Goal: Contribute content: Add original content to the website for others to see

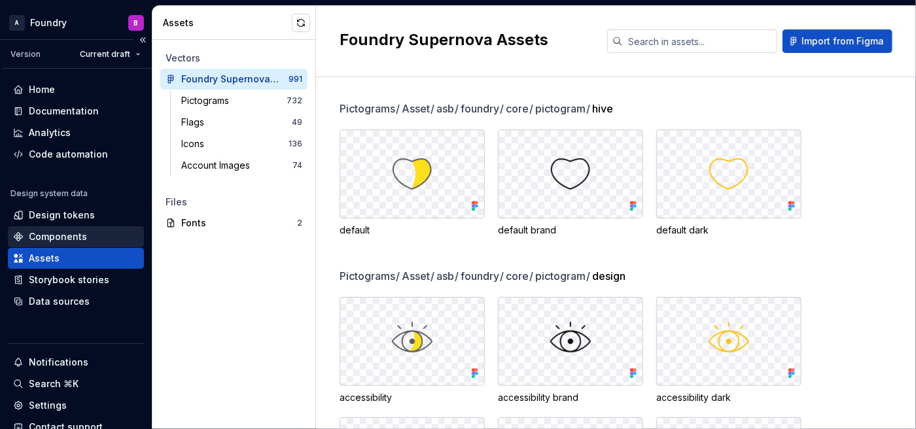
click at [99, 233] on div "Components" at bounding box center [76, 236] width 126 height 13
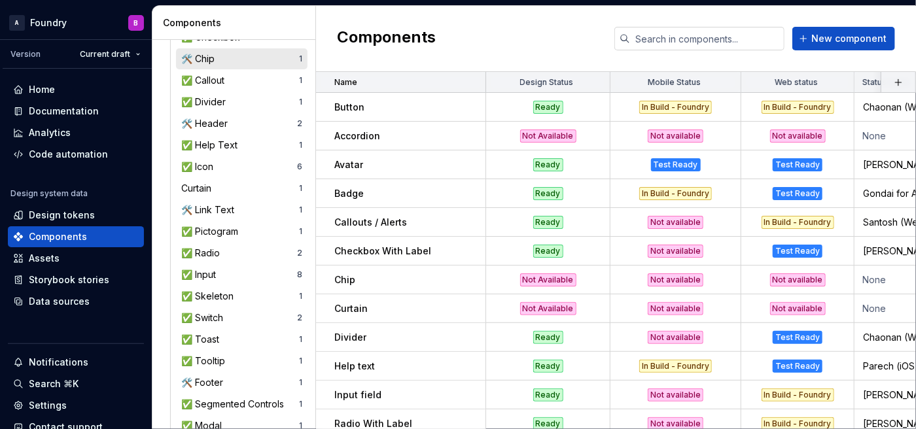
scroll to position [391, 0]
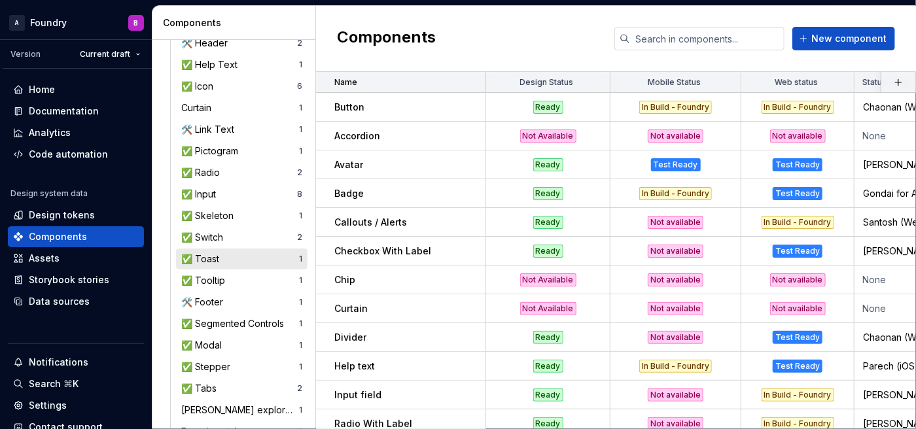
click at [200, 262] on div "✅ Toast" at bounding box center [202, 259] width 43 height 13
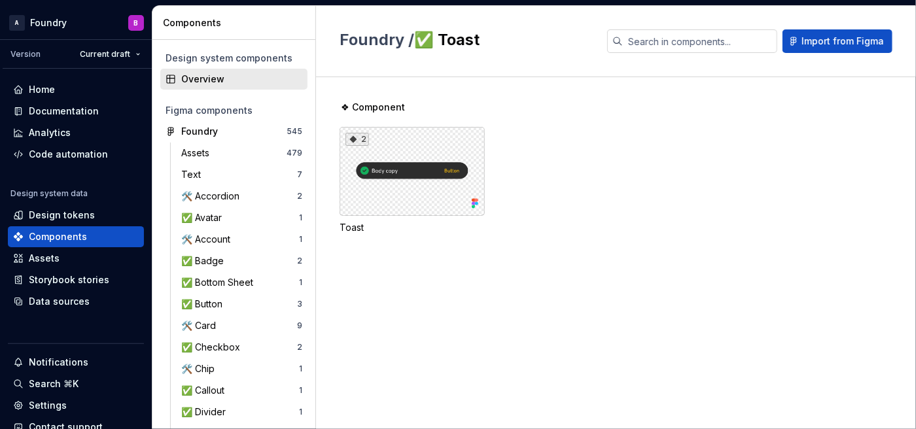
click at [233, 83] on div "Overview" at bounding box center [241, 79] width 121 height 13
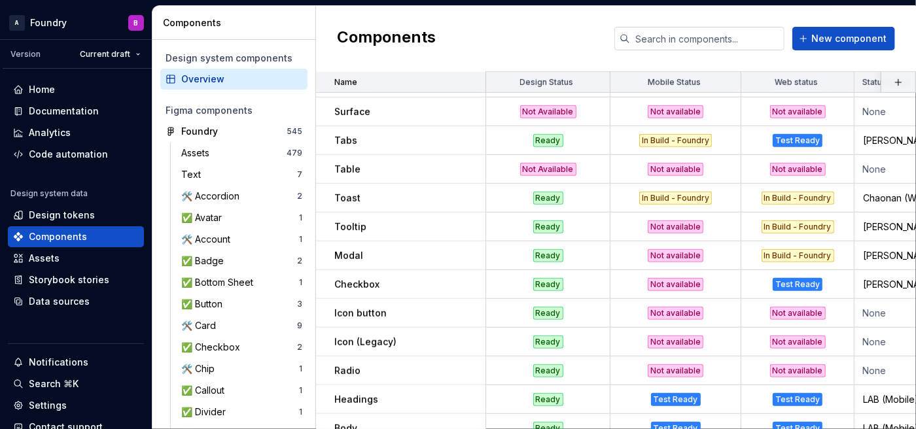
scroll to position [400, 0]
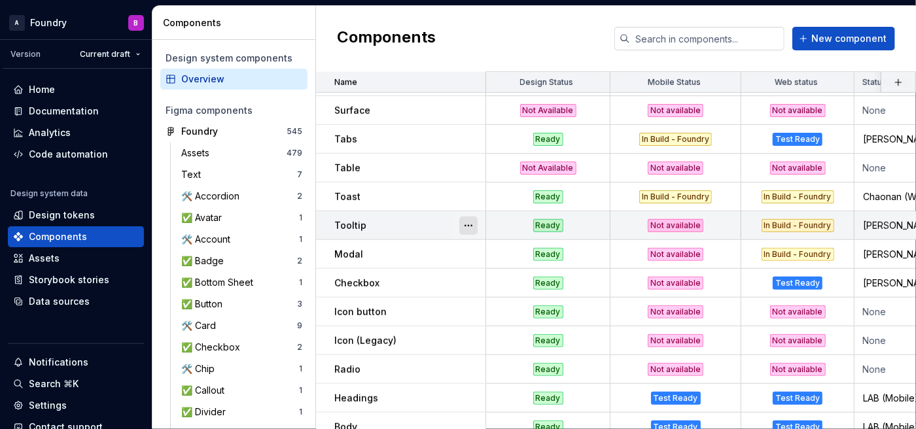
click at [471, 224] on button "button" at bounding box center [468, 226] width 18 height 18
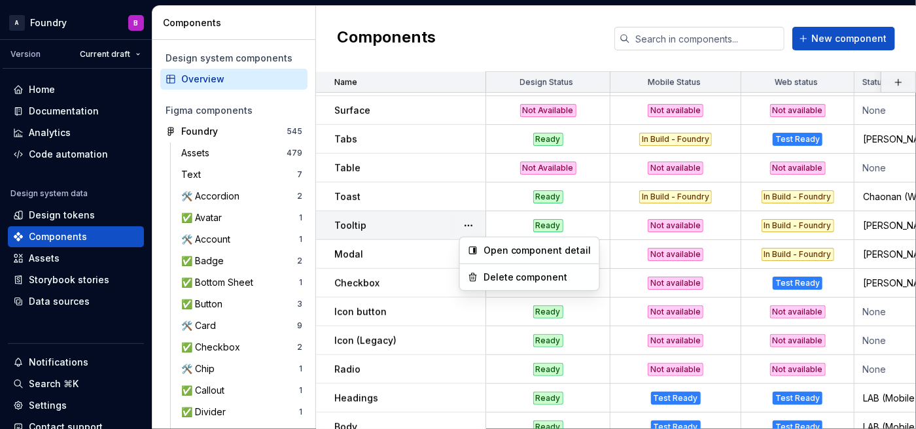
click at [464, 191] on html "A Foundry B Version Current draft Home Documentation Analytics Code automation …" at bounding box center [458, 214] width 916 height 429
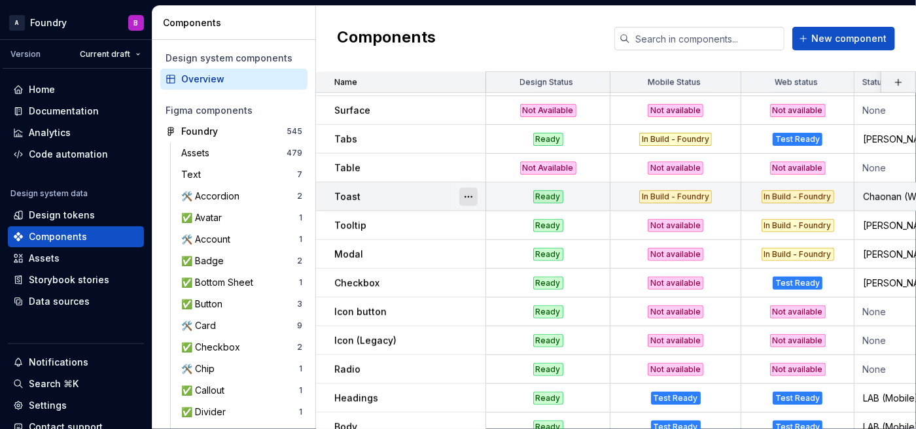
click at [462, 194] on button "button" at bounding box center [468, 197] width 18 height 18
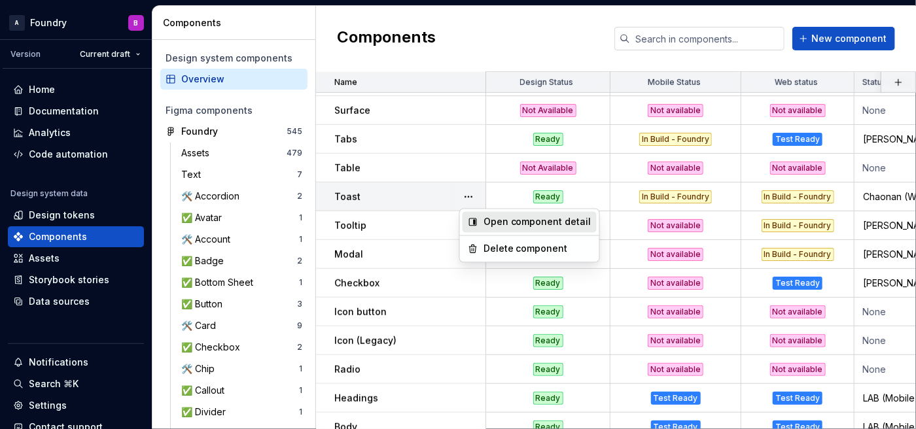
click at [490, 222] on div "Open component detail" at bounding box center [537, 221] width 108 height 13
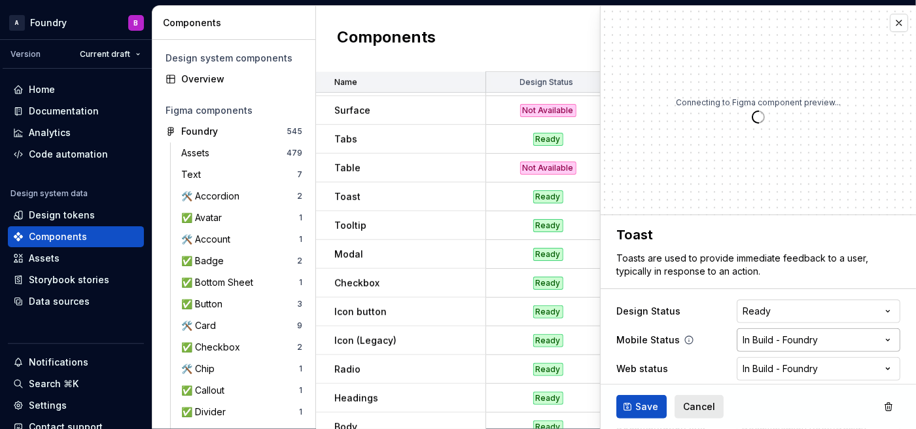
type textarea "*"
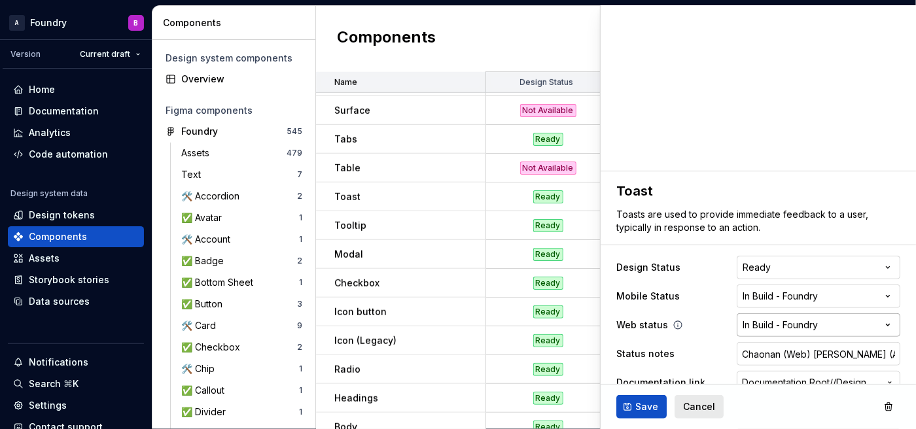
click at [778, 332] on html "A Foundry B Version Current draft Home Documentation Analytics Code automation …" at bounding box center [458, 214] width 916 height 429
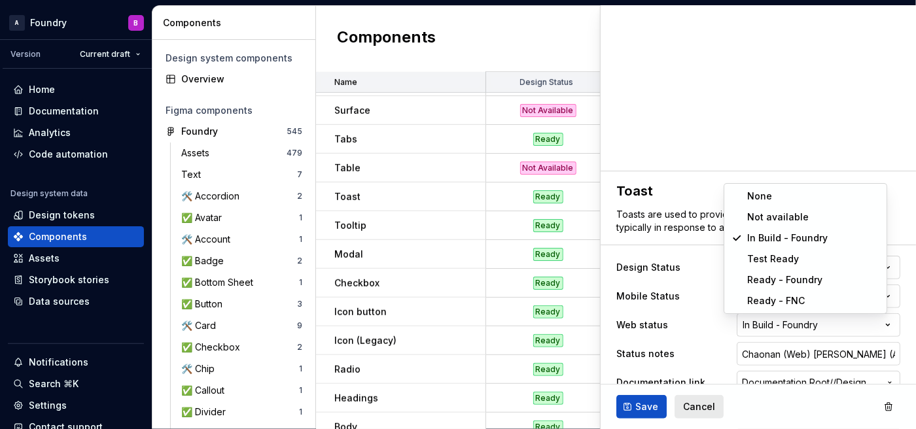
select select "**********"
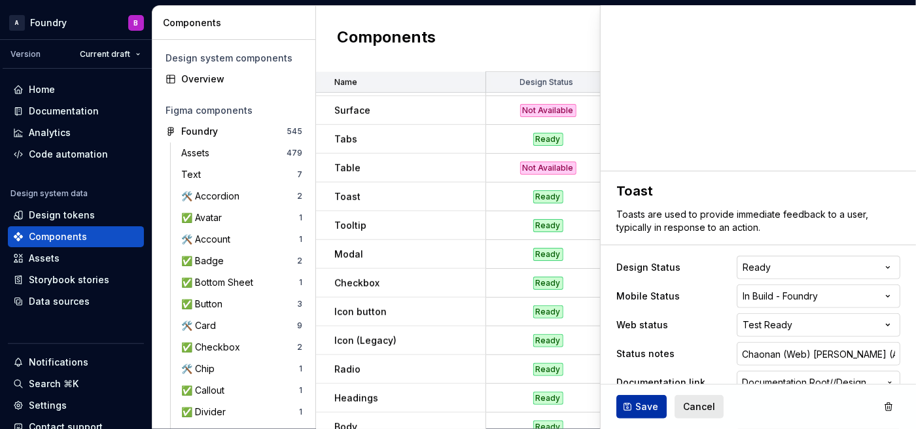
click at [649, 405] on span "Save" at bounding box center [646, 406] width 23 height 13
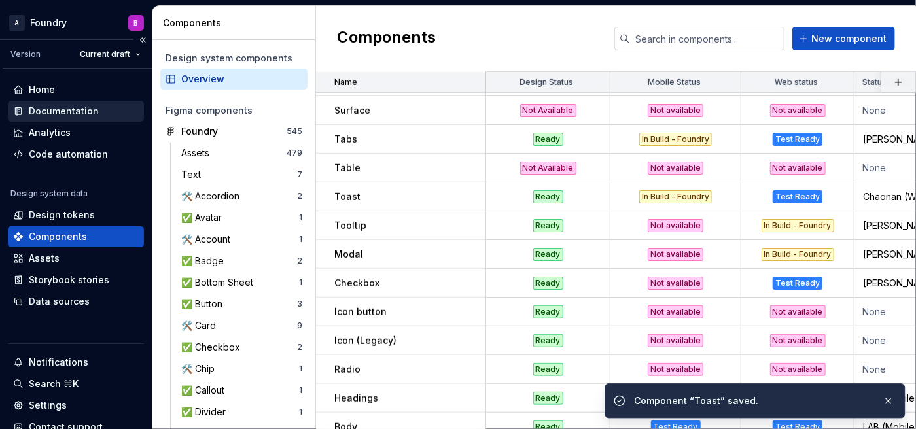
click at [88, 111] on div "Documentation" at bounding box center [64, 111] width 70 height 13
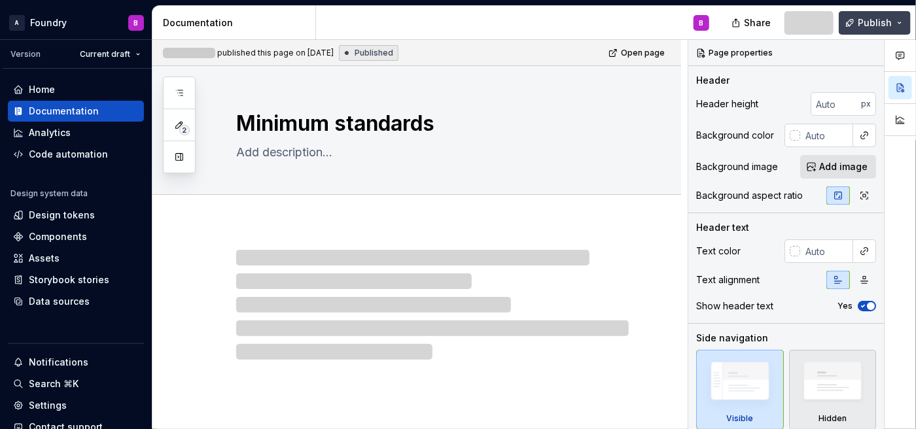
click at [859, 24] on button "Publish" at bounding box center [875, 23] width 72 height 24
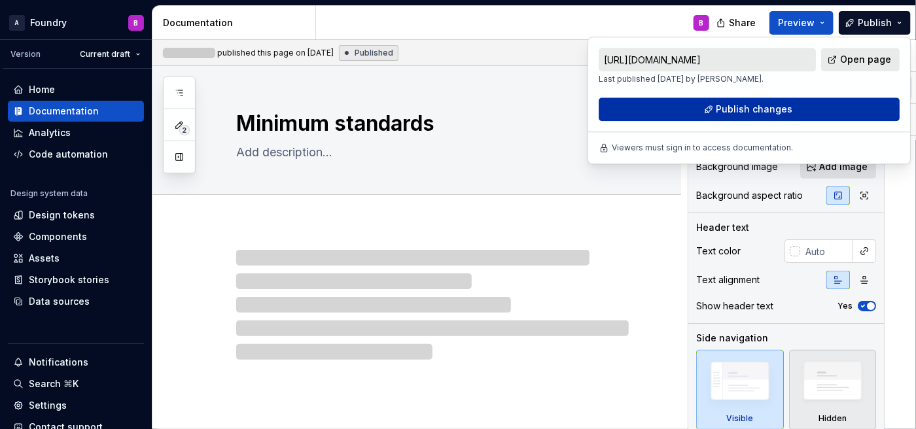
drag, startPoint x: 859, startPoint y: 24, endPoint x: 759, endPoint y: 105, distance: 128.7
click at [759, 105] on span "Publish changes" at bounding box center [754, 109] width 77 height 13
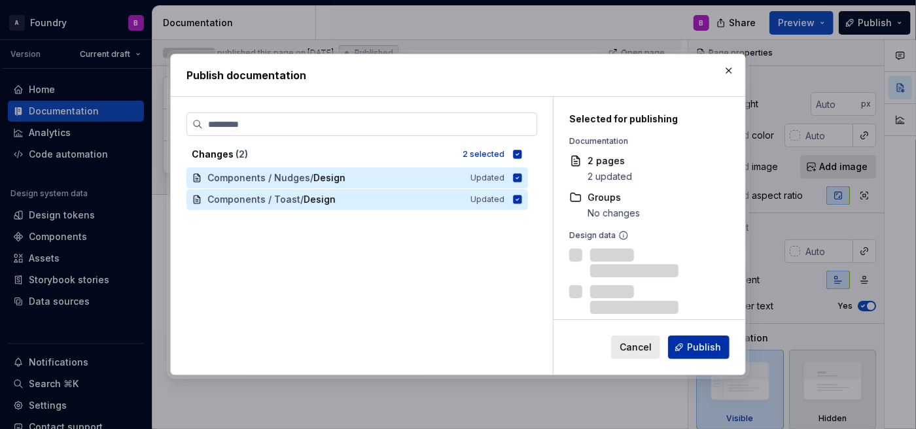
click at [695, 347] on span "Publish" at bounding box center [704, 347] width 34 height 13
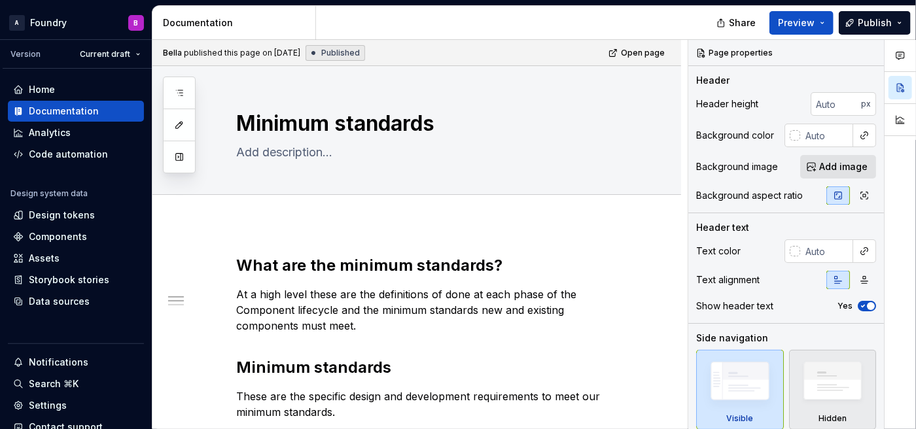
type textarea "*"
